Goal: Find specific page/section: Find specific page/section

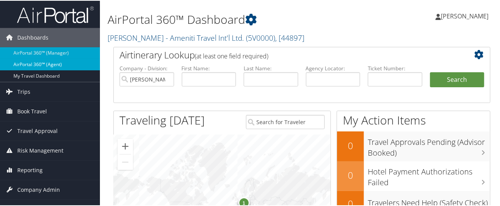
click at [61, 61] on link "AirPortal 360™ (Agent)" at bounding box center [50, 64] width 100 height 12
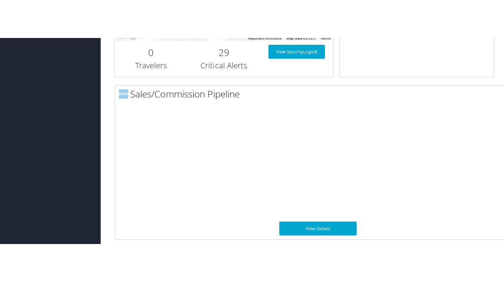
scroll to position [410, 0]
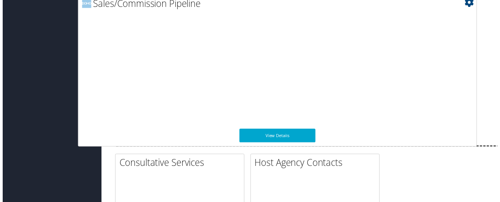
drag, startPoint x: 483, startPoint y: 75, endPoint x: 446, endPoint y: 73, distance: 37.3
click at [446, 10] on h2 "Sales/Commission Pipeline" at bounding box center [279, 3] width 399 height 13
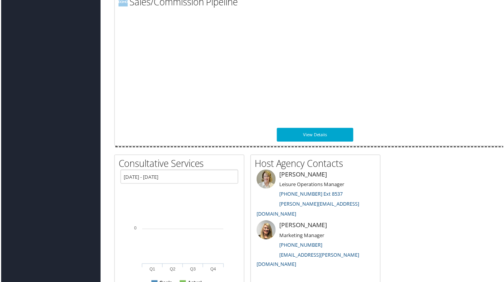
scroll to position [410, 13]
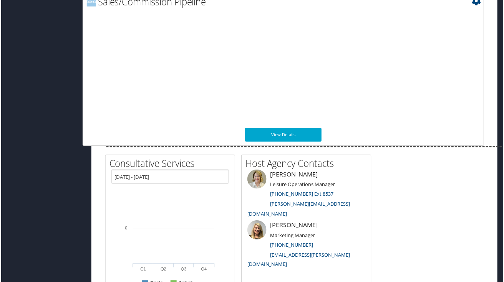
drag, startPoint x: 500, startPoint y: 72, endPoint x: 465, endPoint y: 70, distance: 35.5
click at [465, 8] on h2 "Sales/Commission Pipeline" at bounding box center [285, 1] width 399 height 13
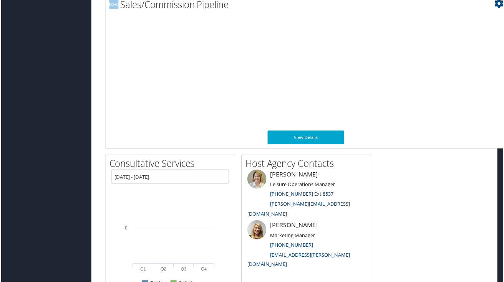
click at [498, 8] on icon at bounding box center [500, 3] width 9 height 9
click at [416, 51] on link "Large" at bounding box center [454, 44] width 101 height 13
click at [301, 145] on link "View Details" at bounding box center [306, 138] width 77 height 14
